Goal: Task Accomplishment & Management: Use online tool/utility

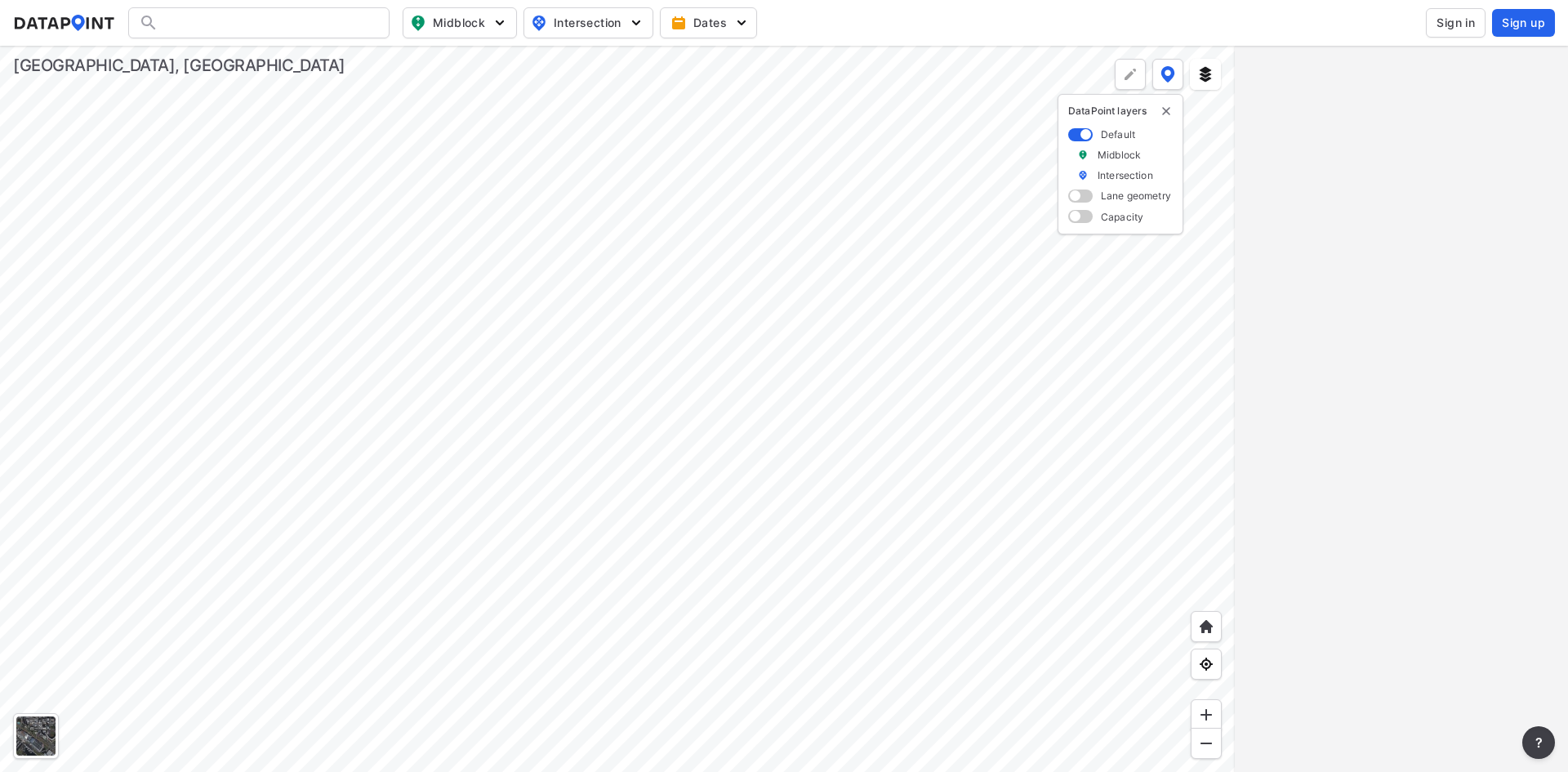
click at [559, 356] on div at bounding box center [617, 409] width 1235 height 726
click at [880, 503] on div at bounding box center [617, 409] width 1235 height 726
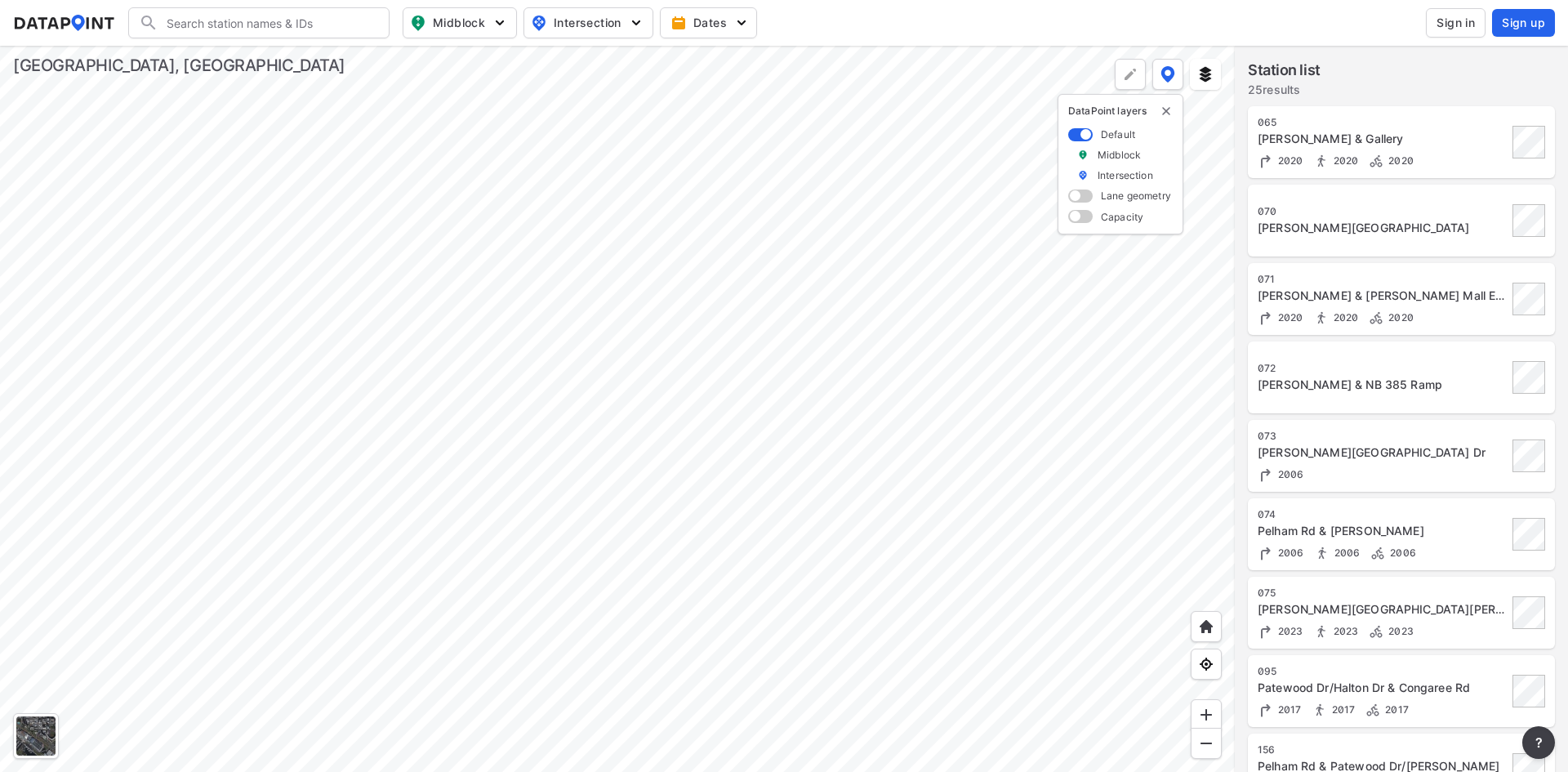
click at [570, 153] on div at bounding box center [617, 409] width 1235 height 726
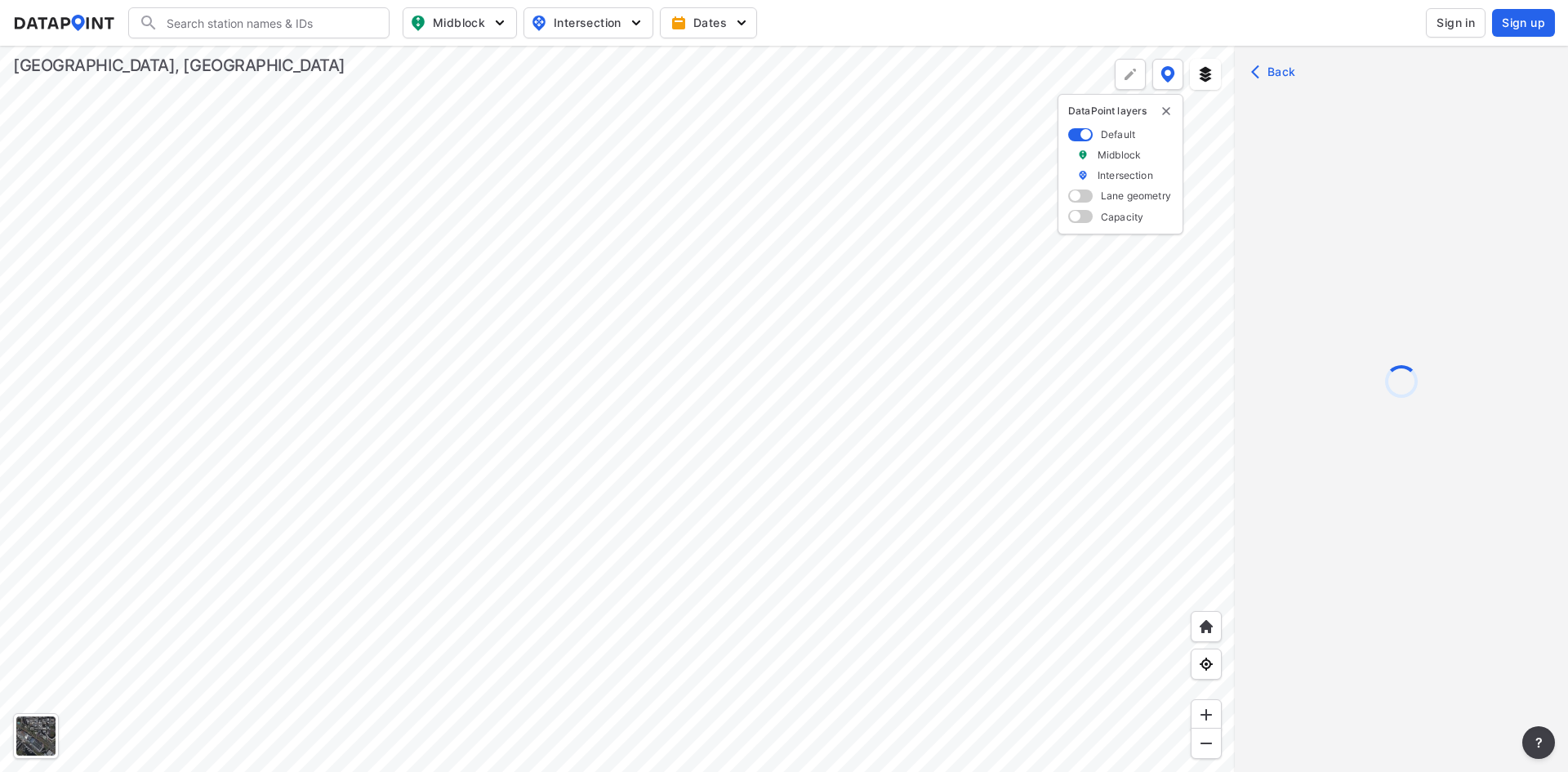
click at [802, 416] on div at bounding box center [617, 409] width 1235 height 726
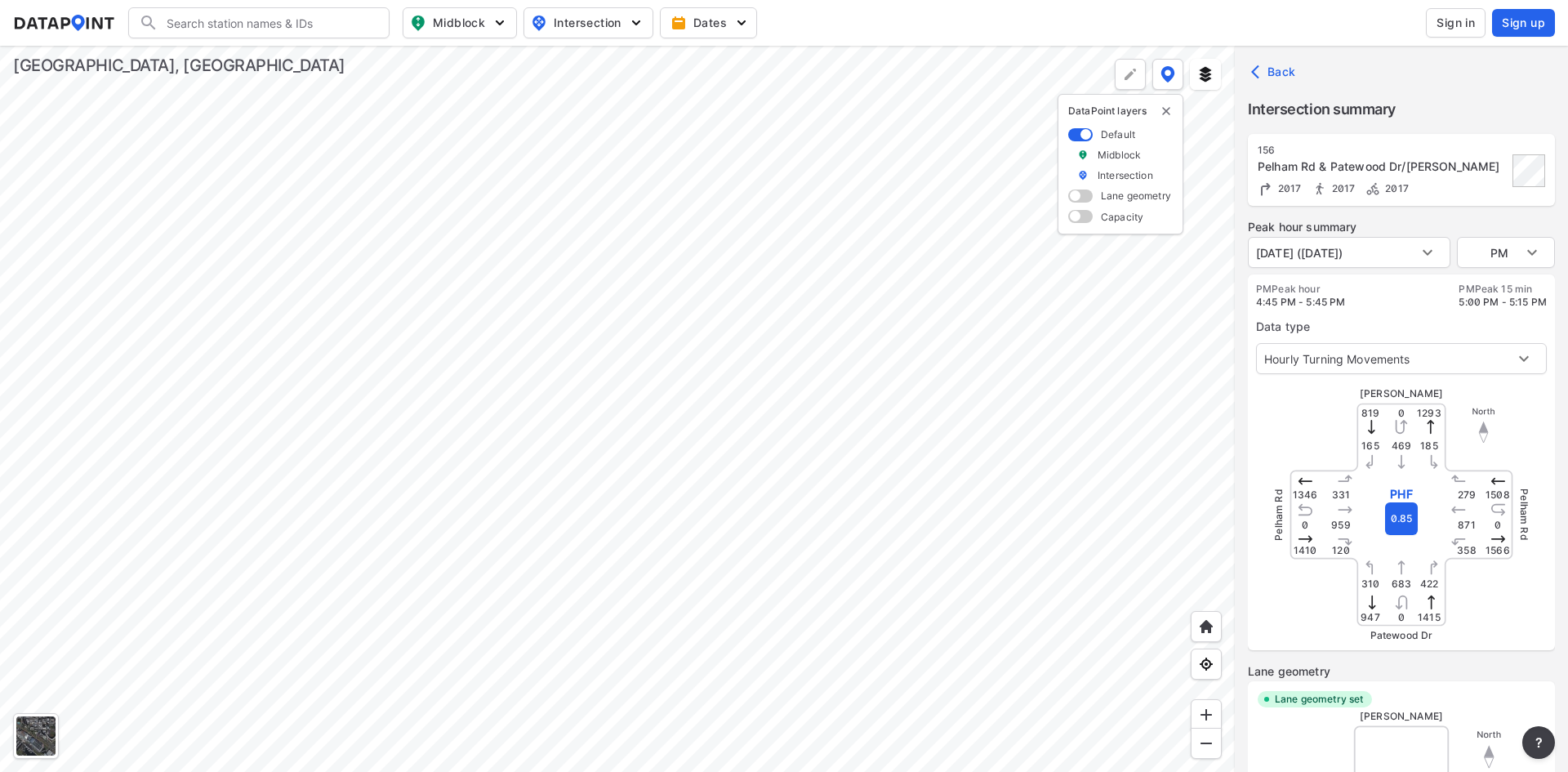
type input "2394"
click at [1493, 247] on body "Search Please enter a search term. Midblock Intersection Dates Sign in Sign up …" at bounding box center [784, 386] width 1568 height 772
click at [1495, 196] on li "AM" at bounding box center [1505, 190] width 98 height 31
click at [1347, 263] on body "Search Please enter a search term. Midblock Intersection Dates Sign in Sign up …" at bounding box center [784, 386] width 1568 height 772
click at [1418, 252] on div at bounding box center [784, 386] width 1568 height 772
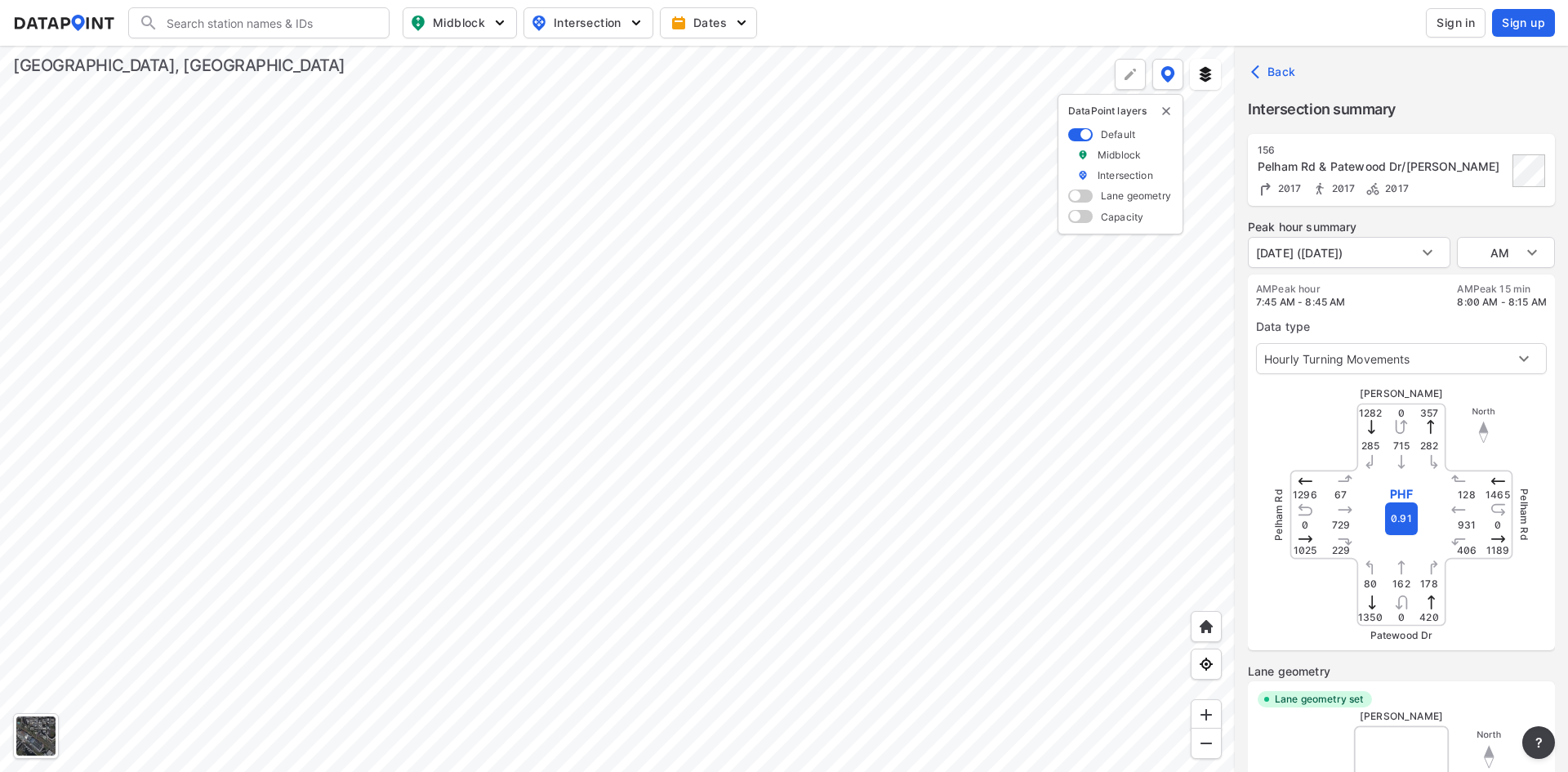
click at [1430, 243] on body "Search Please enter a search term. Midblock Intersection Dates Sign in Sign up …" at bounding box center [784, 386] width 1568 height 772
click at [1426, 243] on div at bounding box center [784, 386] width 1568 height 772
click at [529, 196] on div at bounding box center [617, 409] width 1235 height 726
click at [508, 447] on div at bounding box center [617, 409] width 1235 height 726
type input "PM"
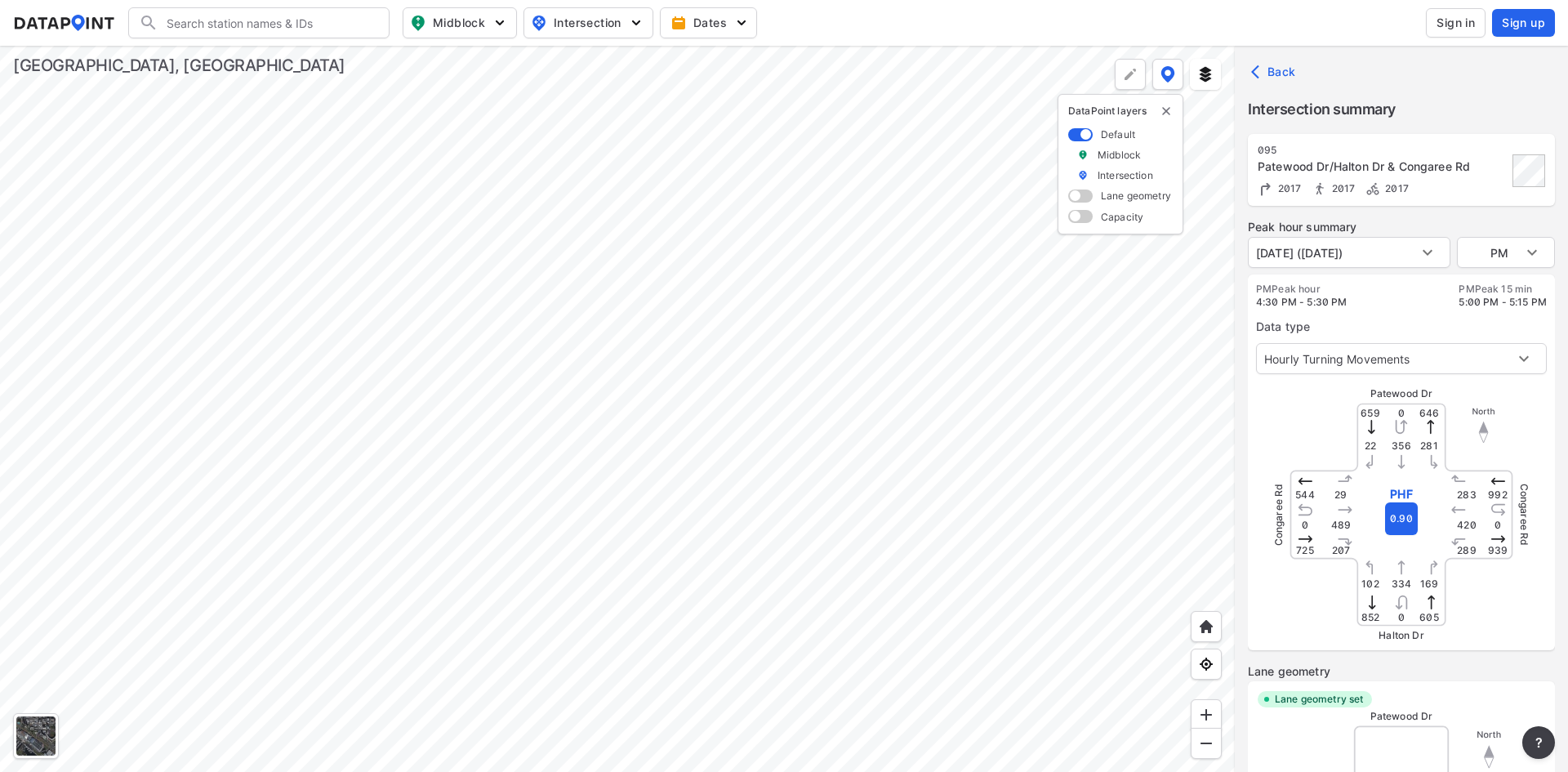
type input "2386"
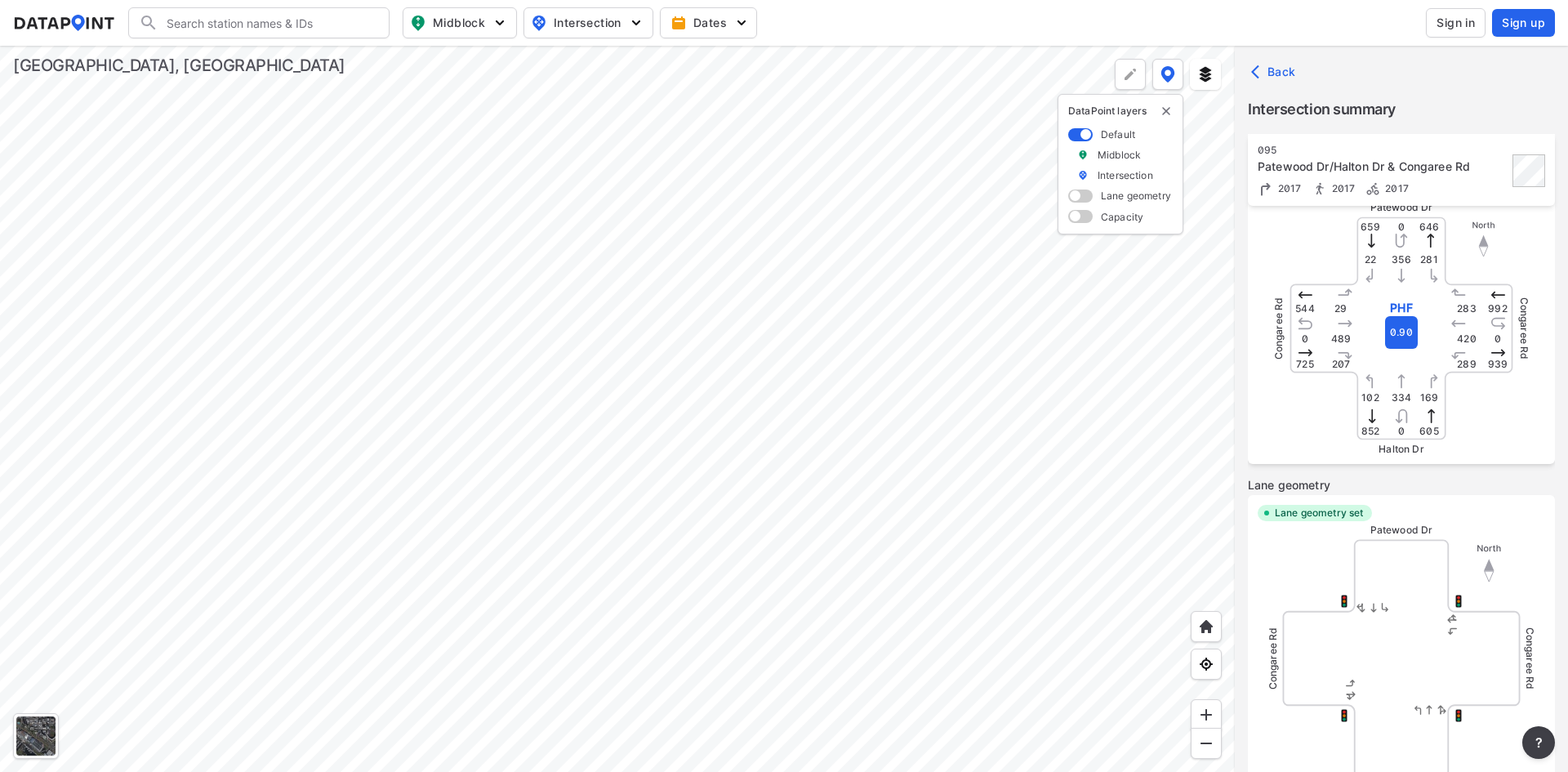
scroll to position [327, 0]
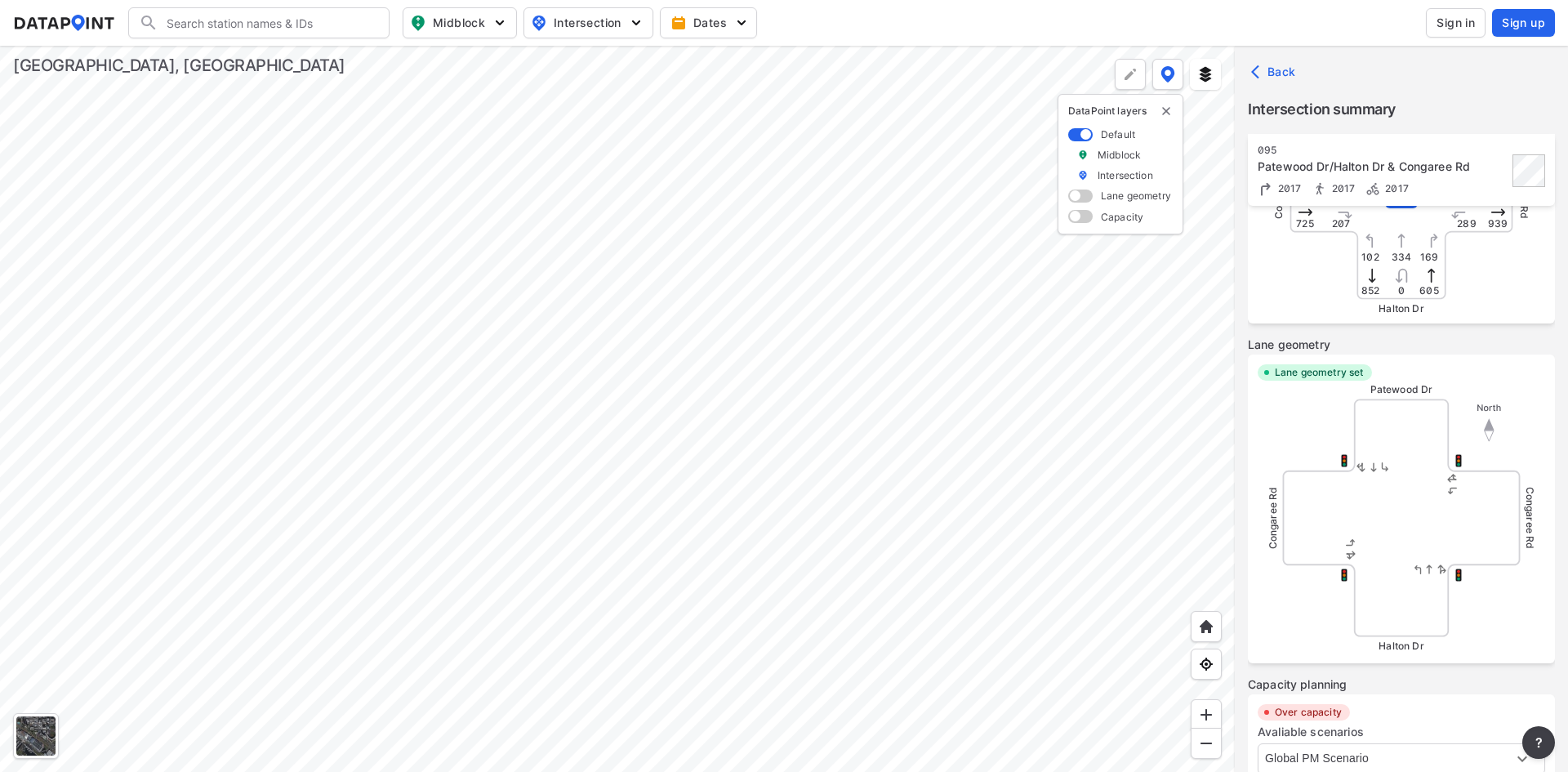
click at [860, 277] on div at bounding box center [617, 409] width 1235 height 726
click at [588, 656] on div at bounding box center [617, 409] width 1235 height 726
click at [1087, 461] on div at bounding box center [617, 409] width 1235 height 726
